Goal: Find specific page/section: Find specific page/section

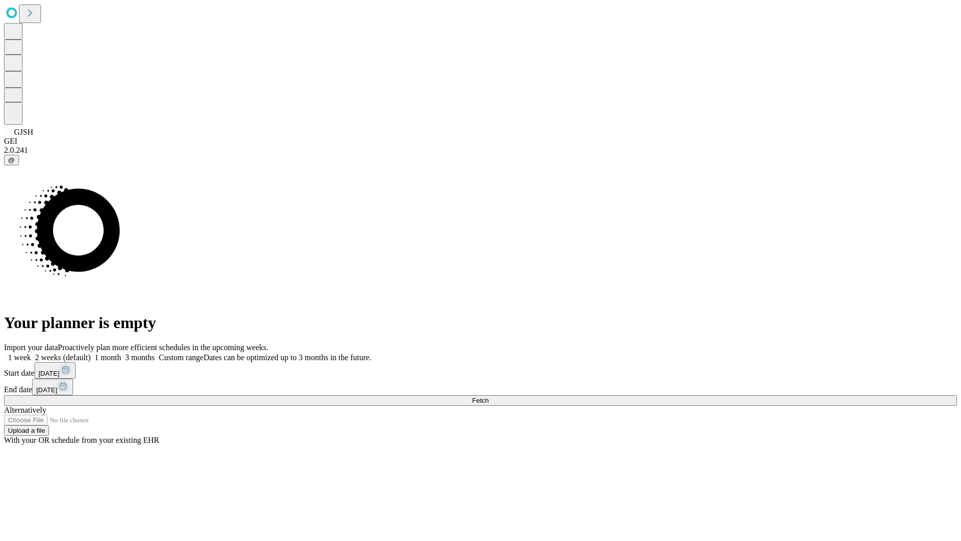
click at [489, 397] on span "Fetch" at bounding box center [480, 401] width 17 height 8
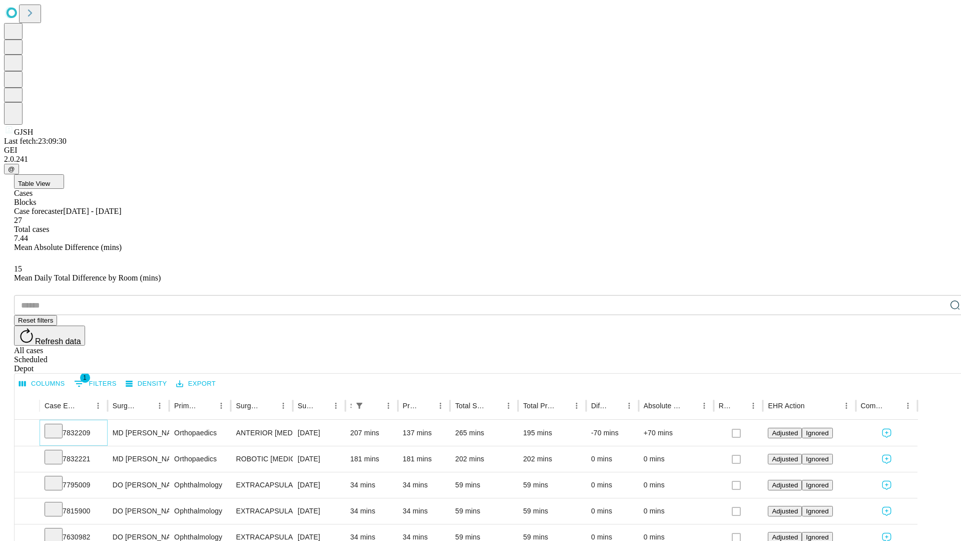
click at [59, 425] on icon at bounding box center [54, 430] width 10 height 10
